Goal: Transaction & Acquisition: Purchase product/service

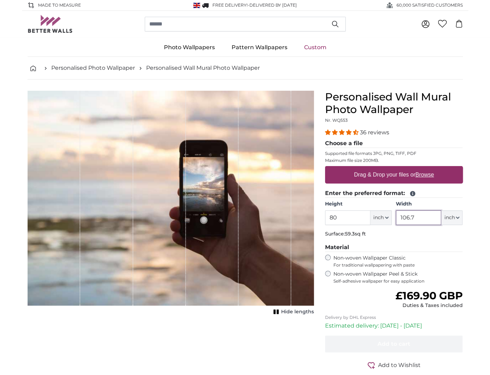
click at [428, 217] on input "106.7" at bounding box center [418, 217] width 45 height 15
click at [353, 215] on input "80" at bounding box center [347, 217] width 45 height 15
click at [424, 214] on input "106.7" at bounding box center [418, 217] width 45 height 15
click at [379, 220] on span "inch" at bounding box center [378, 217] width 10 height 7
drag, startPoint x: 382, startPoint y: 238, endPoint x: 373, endPoint y: 238, distance: 9.1
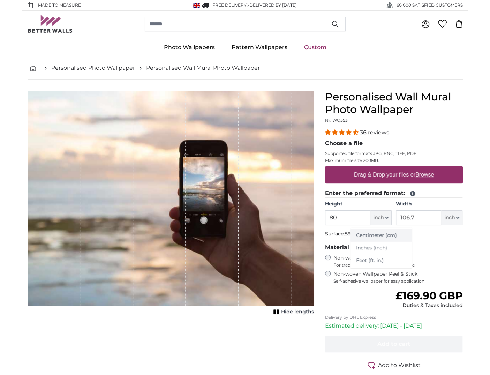
click at [382, 238] on link "Centimeter (cm)" at bounding box center [381, 235] width 61 height 13
type input "203.2"
type input "271.1"
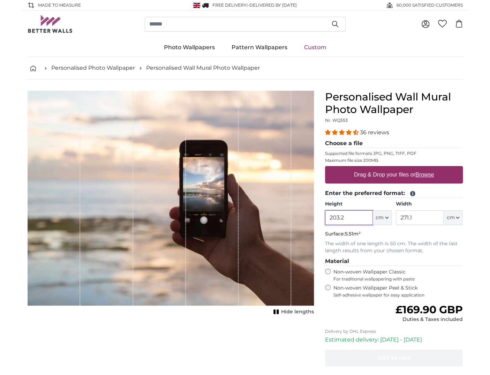
drag, startPoint x: 352, startPoint y: 219, endPoint x: 297, endPoint y: 216, distance: 55.2
click at [297, 216] on product-detail "Cancel Crop image Hide lengths Personalised Wall Mural Photo Wallpaper Nr. WQ55…" at bounding box center [245, 249] width 447 height 338
type input "160"
drag, startPoint x: 420, startPoint y: 212, endPoint x: 387, endPoint y: 213, distance: 33.2
click at [388, 213] on div "Height 160 ft cm Centimeter (cm) Inches (inch) Feet (ft. in.) Width 271.1 ft cm…" at bounding box center [394, 213] width 138 height 24
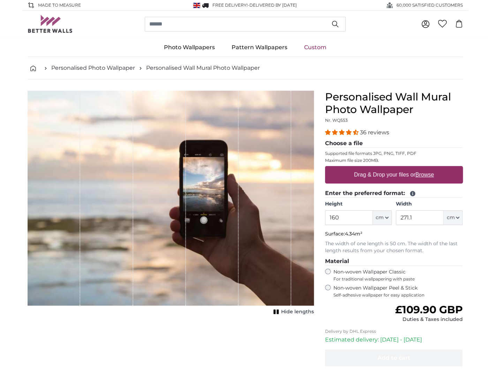
click at [414, 240] on p "The width of one length is 50 cm. The width of the last length results from you…" at bounding box center [394, 247] width 138 height 14
click at [424, 175] on u "Browse" at bounding box center [424, 175] width 18 height 6
click at [424, 168] on input "Drag & Drop your files or Browse" at bounding box center [394, 167] width 138 height 2
type input "**********"
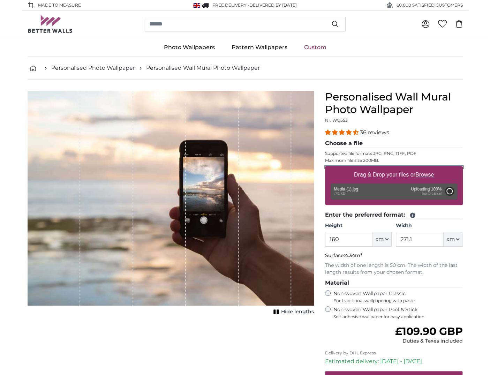
type input "200"
type input "150"
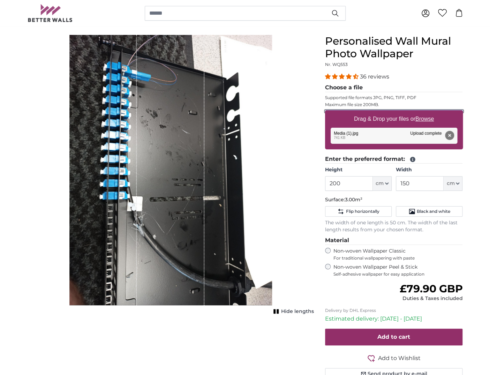
scroll to position [70, 0]
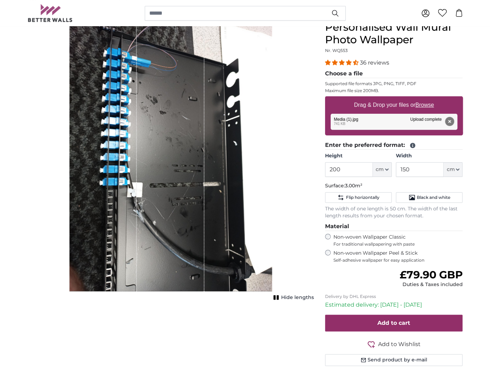
drag, startPoint x: 159, startPoint y: 122, endPoint x: 196, endPoint y: 122, distance: 37.3
click at [199, 121] on div "1 of 1" at bounding box center [171, 156] width 68 height 270
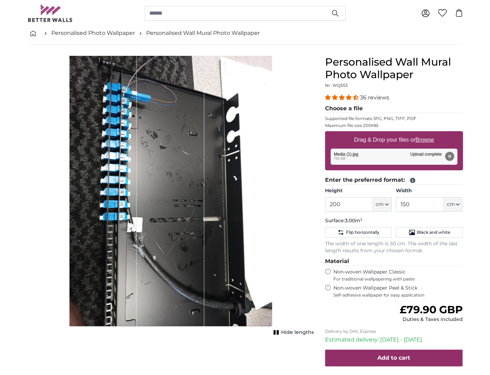
scroll to position [0, 0]
